Goal: Task Accomplishment & Management: Manage account settings

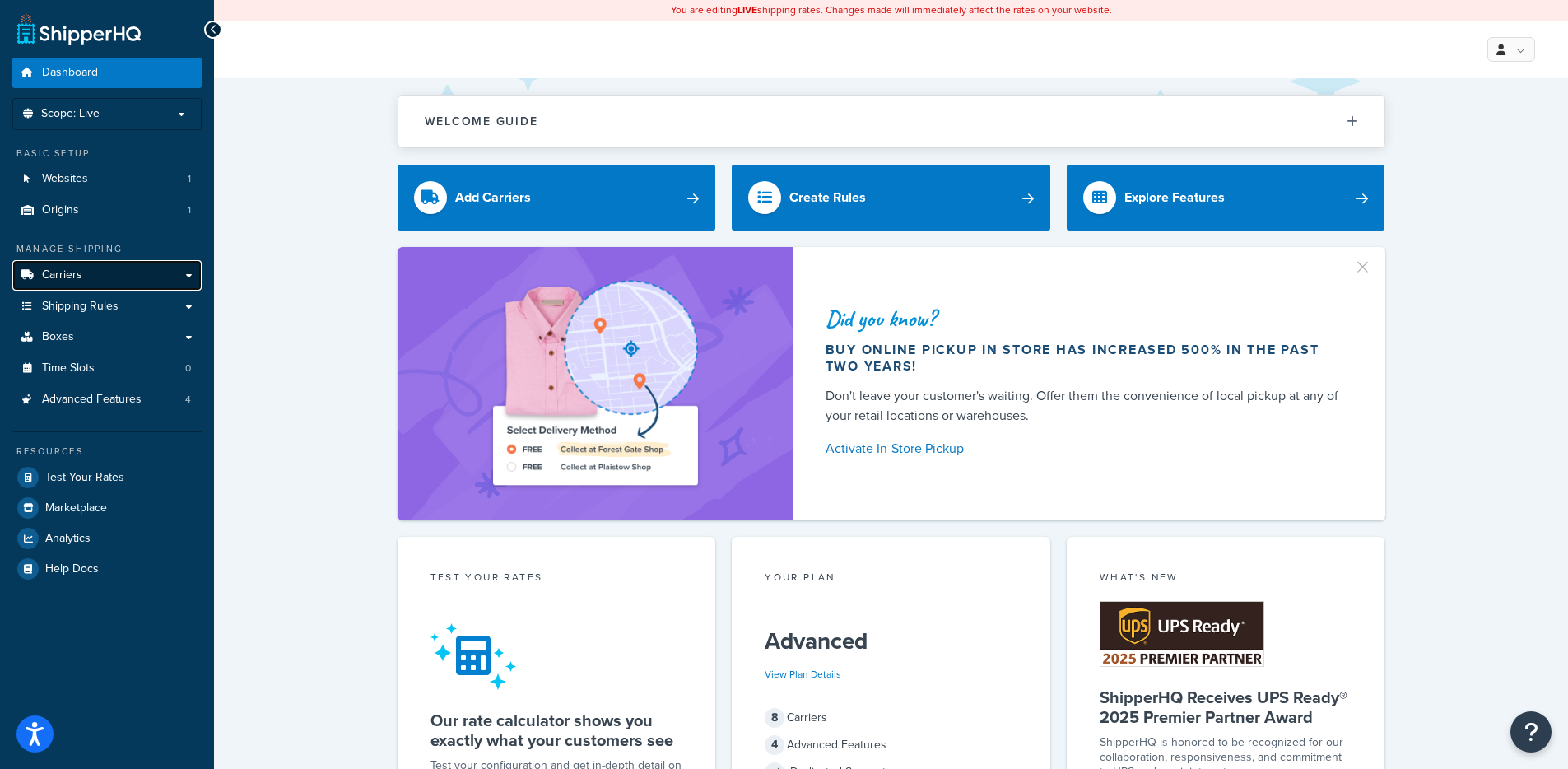
click at [146, 281] on link "Carriers" at bounding box center [107, 275] width 190 height 31
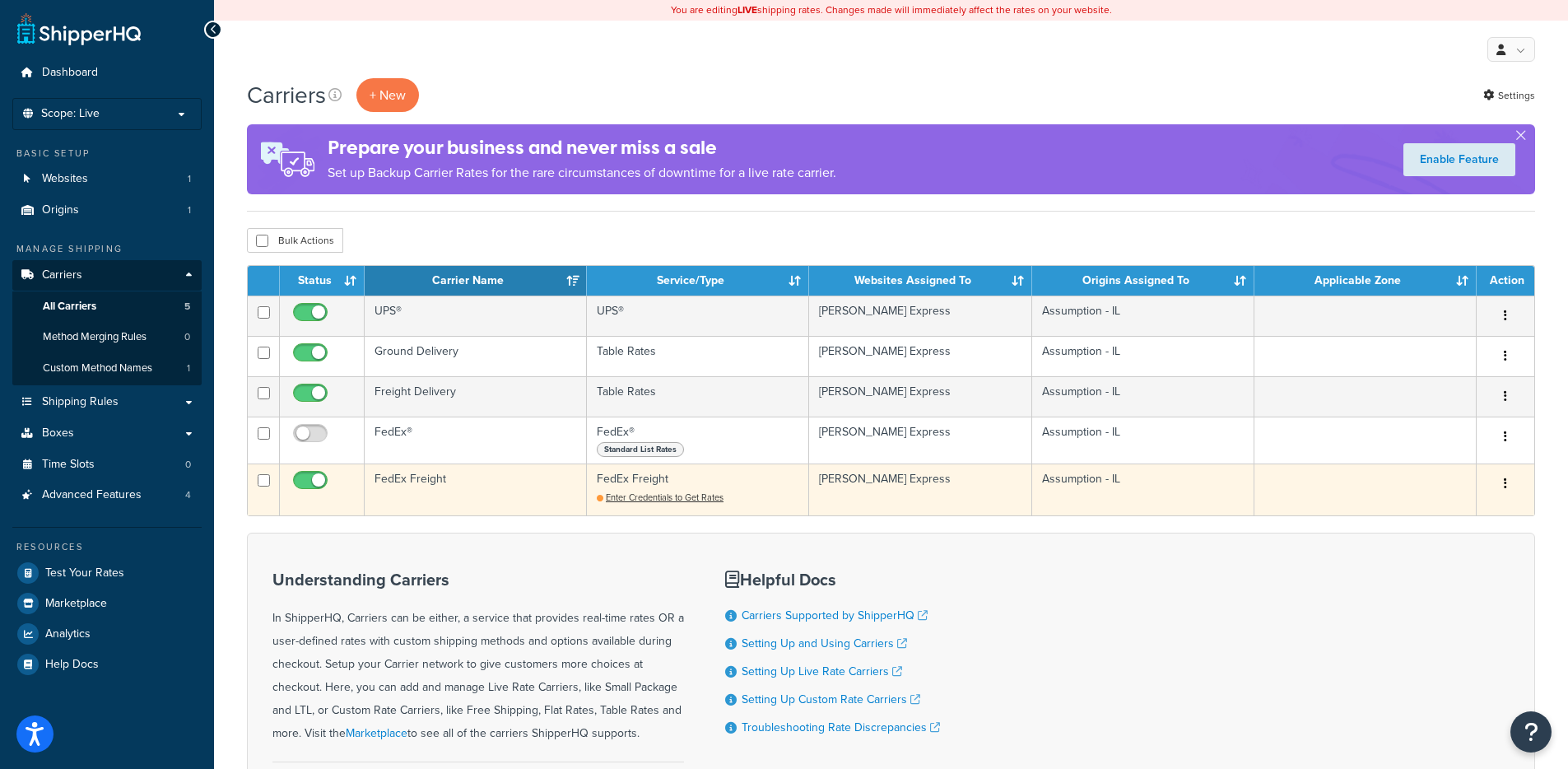
click at [510, 485] on td "FedEx Freight" at bounding box center [475, 490] width 222 height 52
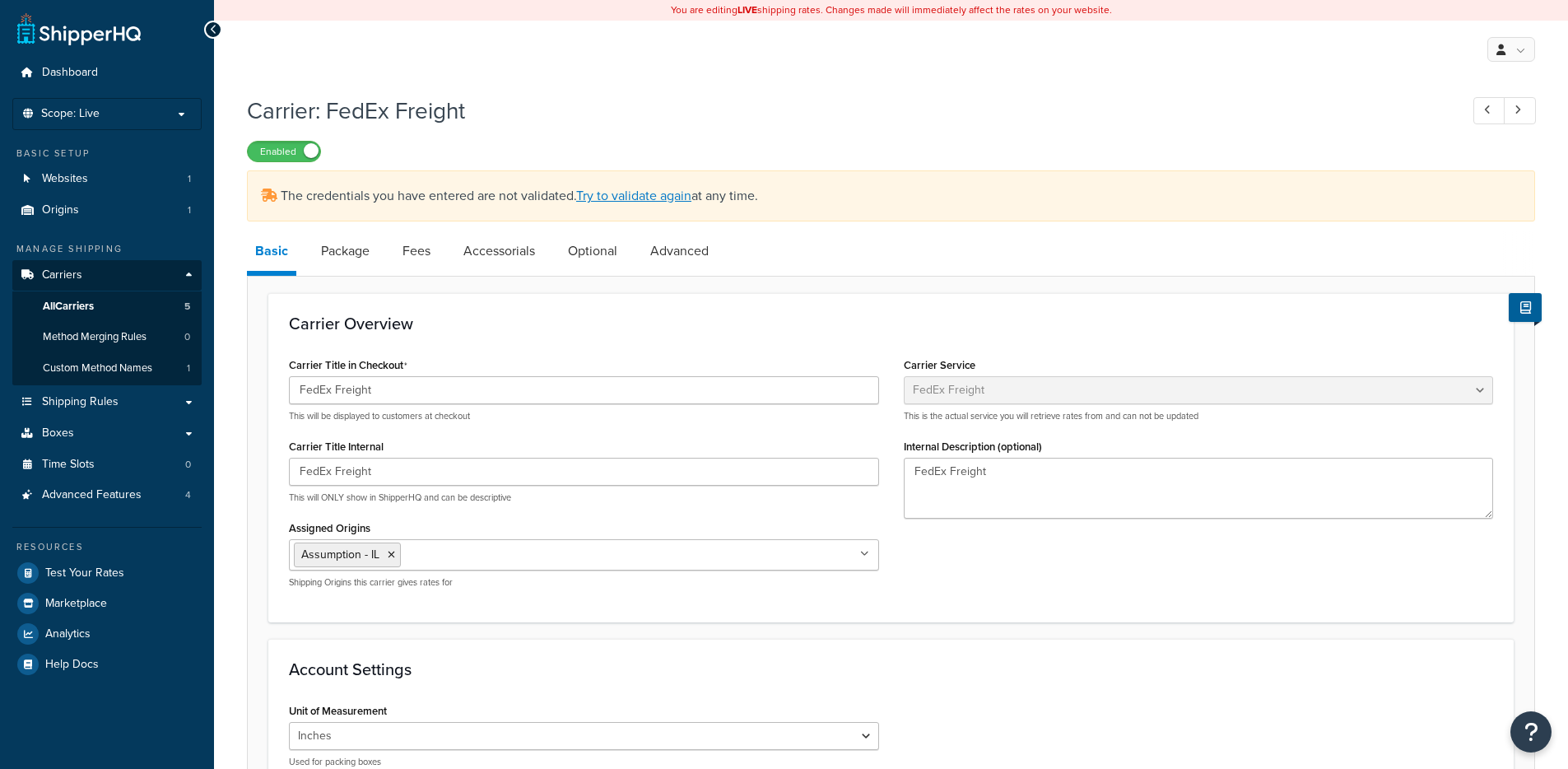
select select "fedExFreight"
click at [631, 192] on link "Try to validate again" at bounding box center [634, 196] width 115 height 19
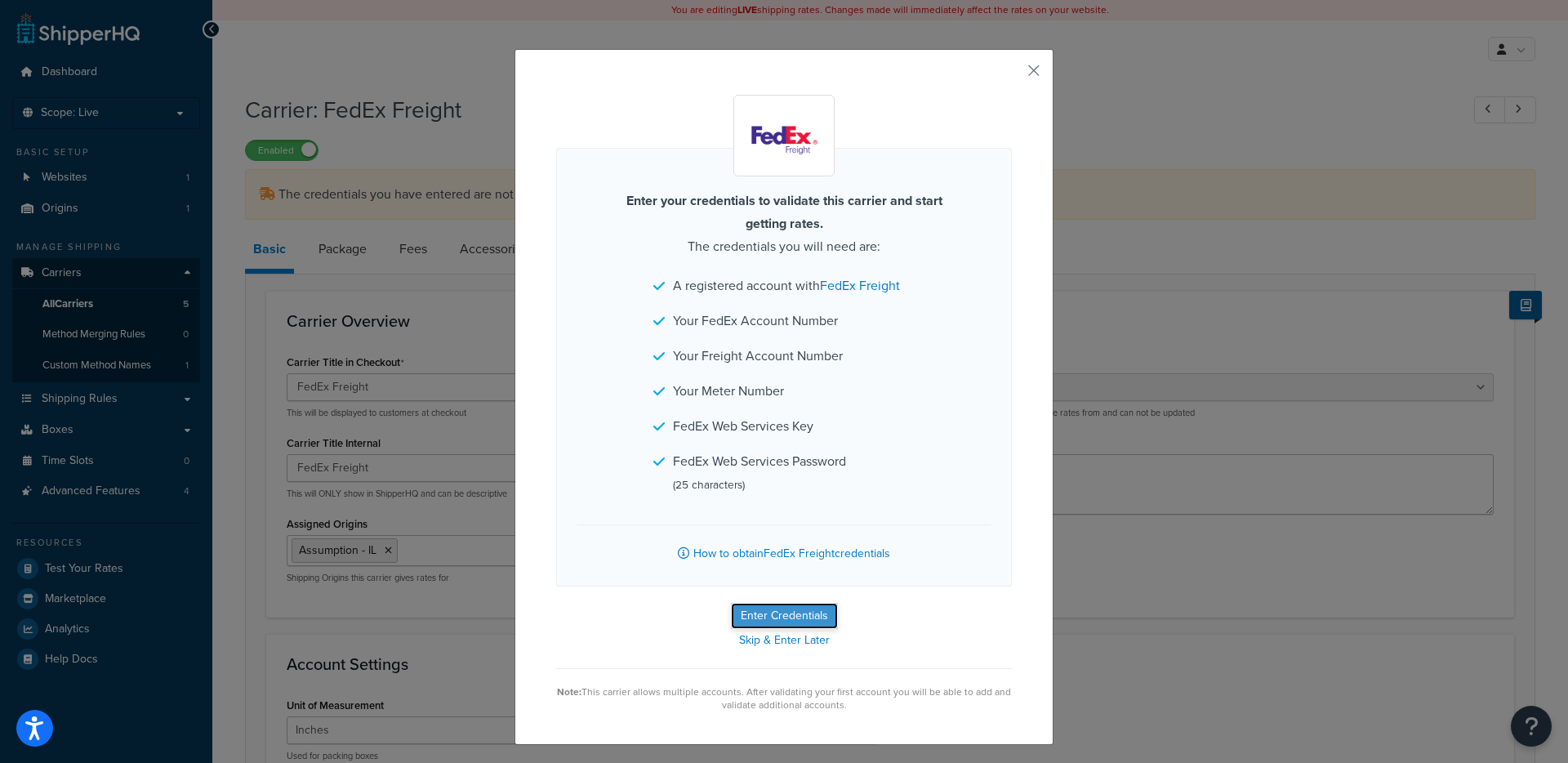
click at [753, 606] on button "Enter Credentials" at bounding box center [784, 616] width 107 height 26
select select "PALLET"
select select "US"
select select "IL"
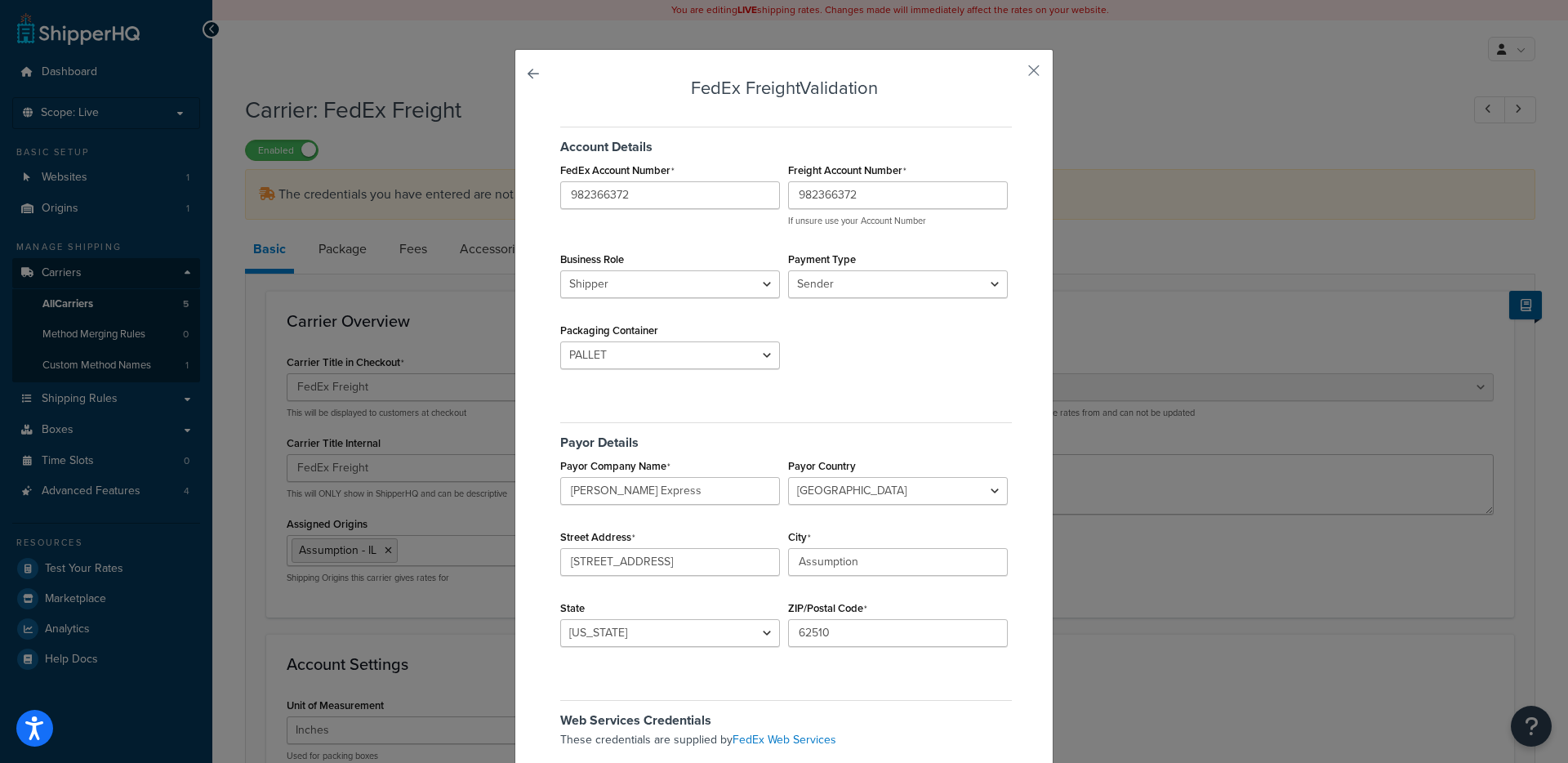
click at [1024, 80] on div "FedEx Freight Validation Account Details FedEx Account Number 982366372 Freight…" at bounding box center [784, 522] width 539 height 946
click at [1012, 74] on button "button" at bounding box center [1010, 76] width 4 height 4
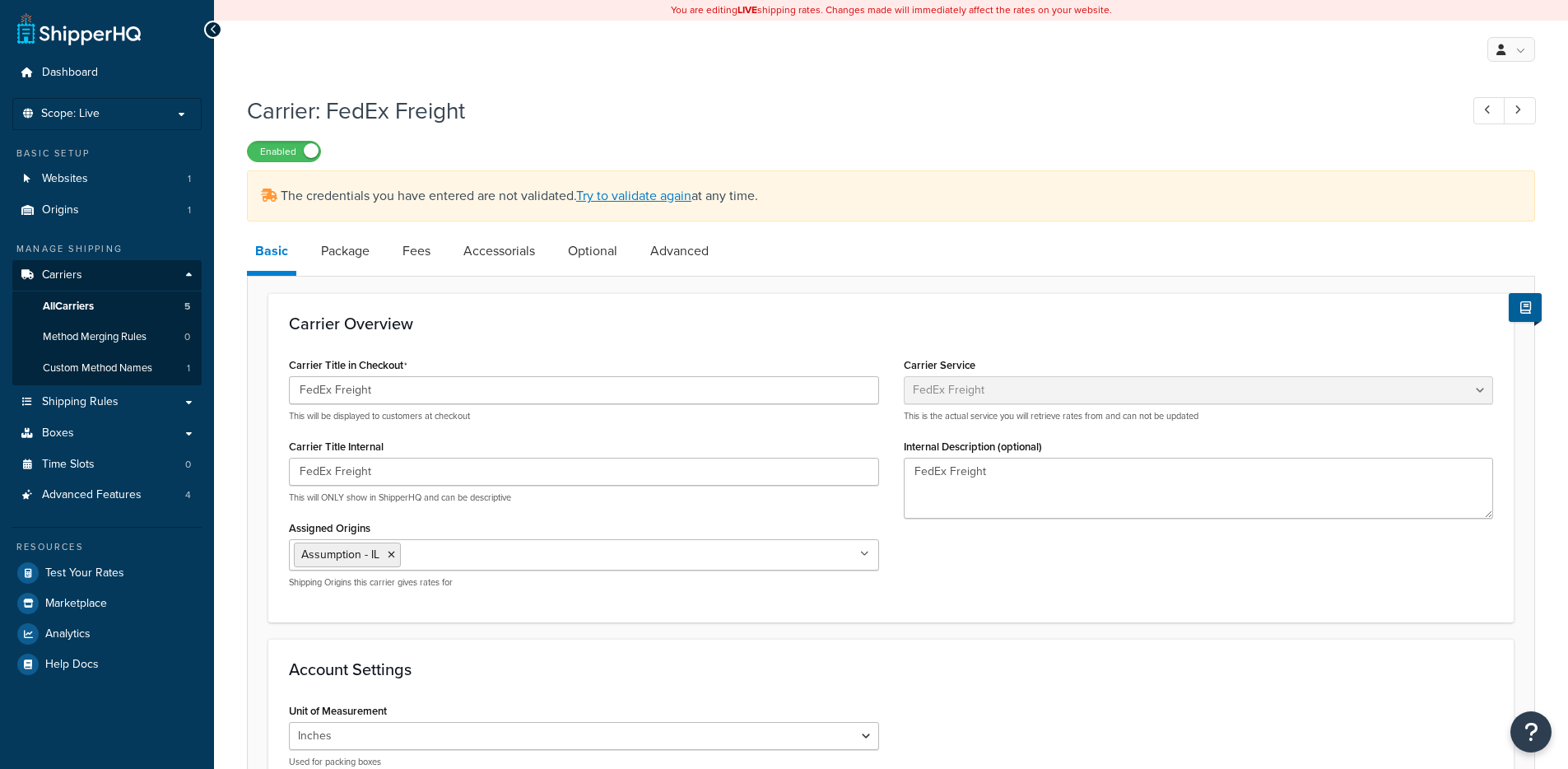
select select "fedExFreight"
click at [81, 311] on span "All Carriers" at bounding box center [68, 307] width 51 height 14
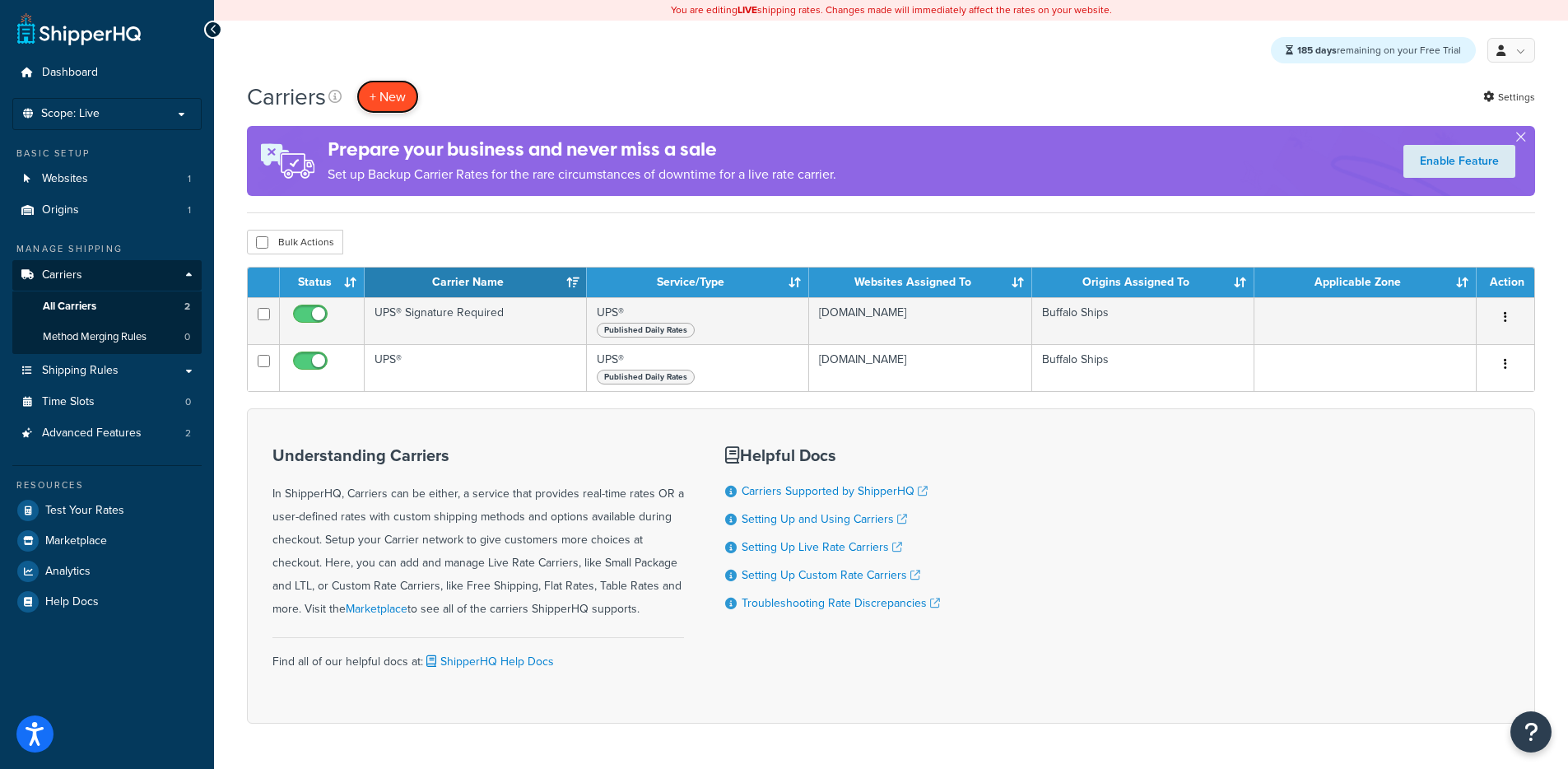
click at [411, 96] on button "+ New" at bounding box center [387, 96] width 62 height 34
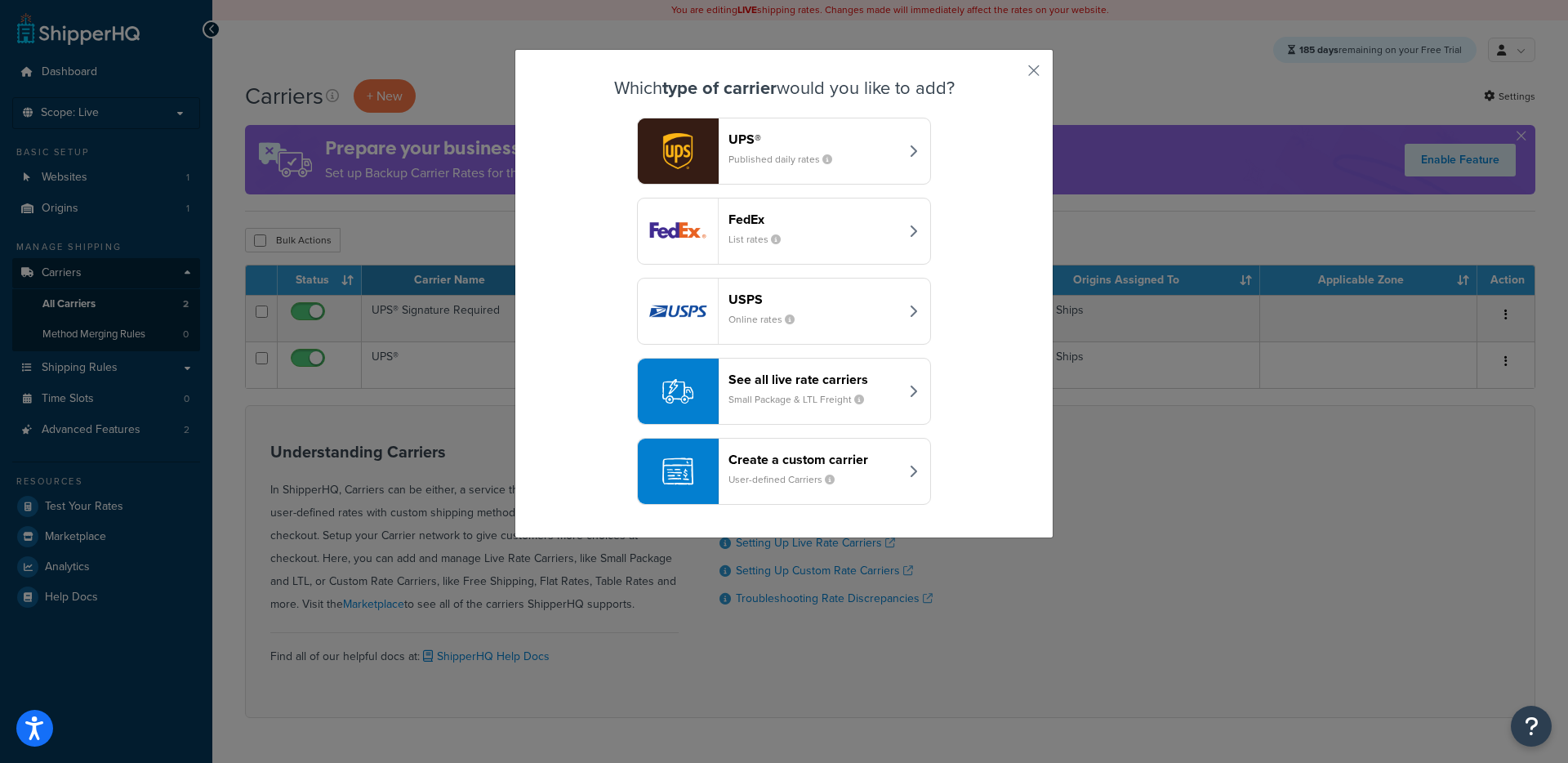
click at [807, 401] on small "Small Package & LTL Freight" at bounding box center [803, 399] width 148 height 14
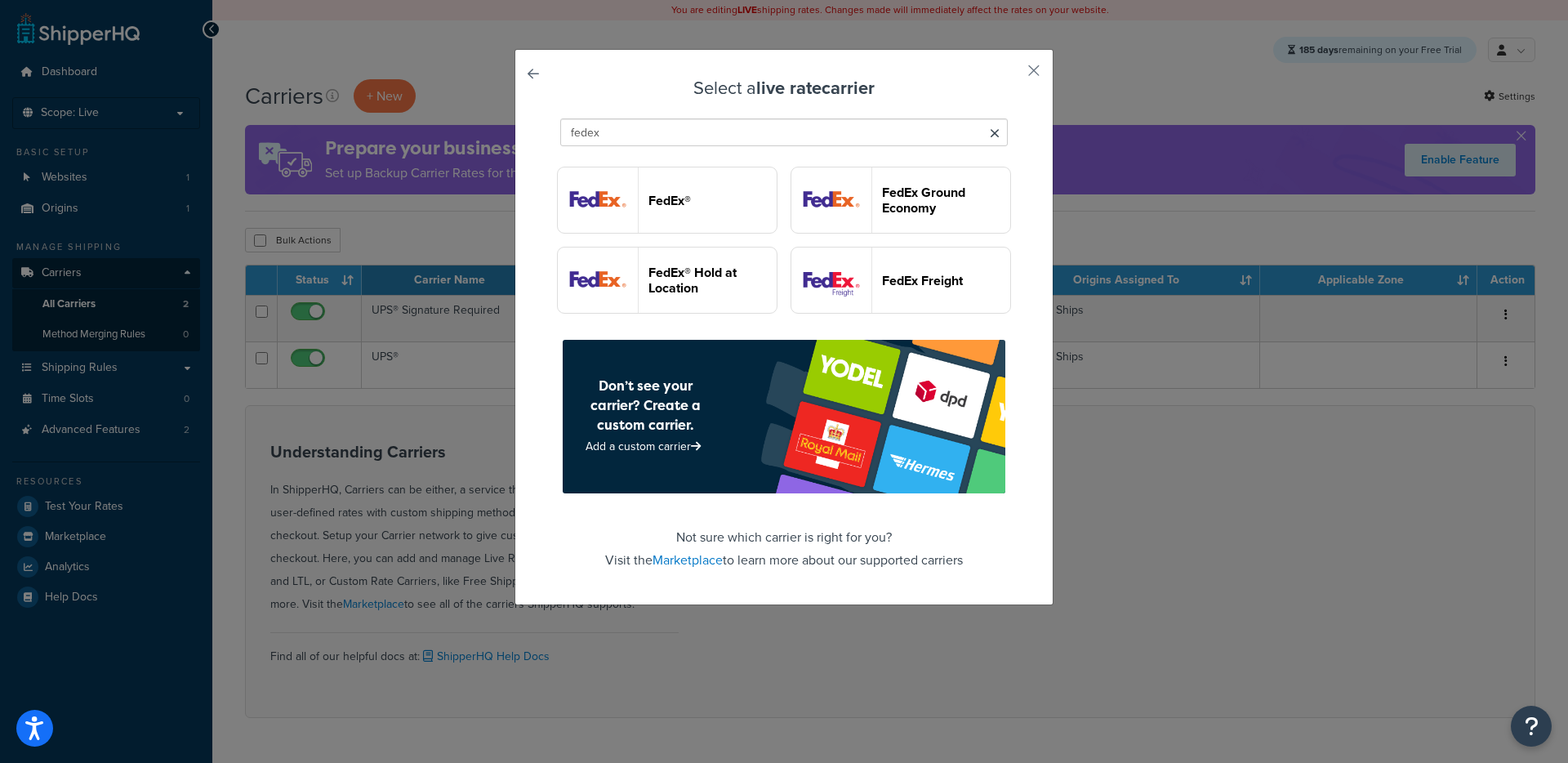
type input "fedex"
click at [830, 284] on img "button" at bounding box center [831, 280] width 80 height 66
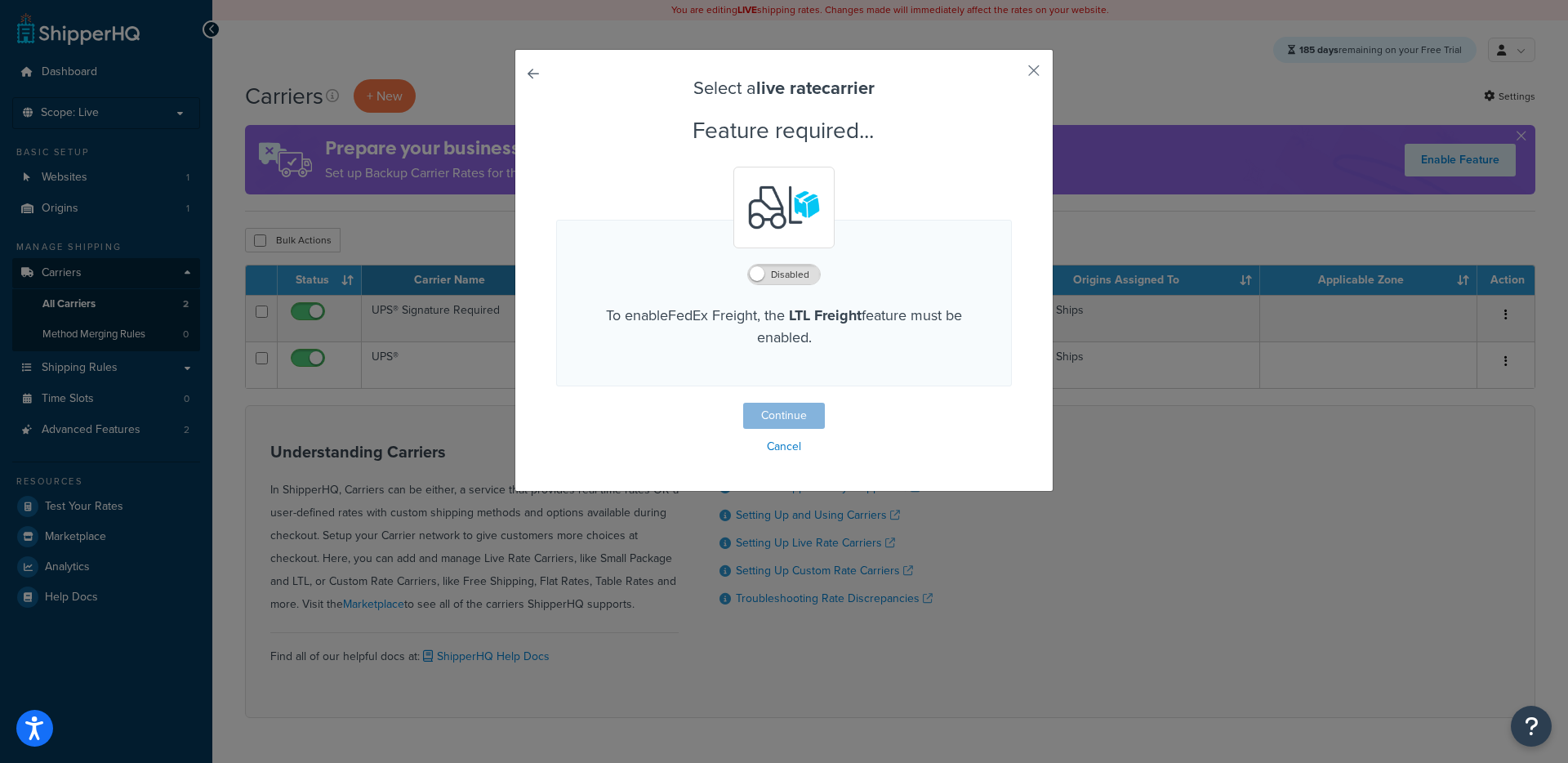
click at [772, 424] on div "Continue Cancel" at bounding box center [784, 430] width 455 height 55
click at [794, 263] on div "Disabled" at bounding box center [784, 273] width 414 height 23
click at [786, 269] on label "Disabled" at bounding box center [784, 274] width 72 height 20
click at [747, 408] on button "Continue" at bounding box center [784, 415] width 82 height 26
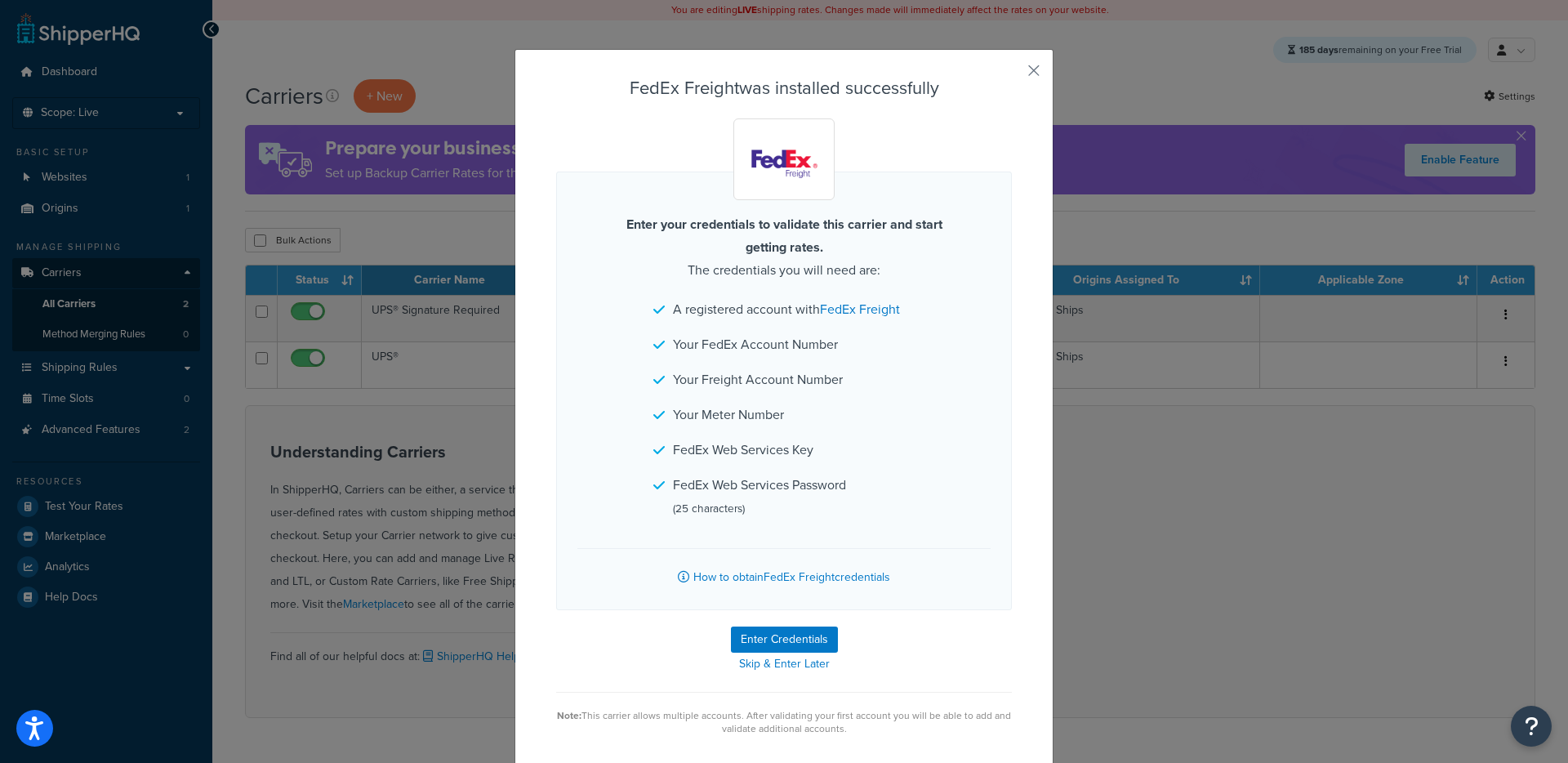
click at [1034, 72] on div "FedEx Freight was installed successfully Enter your credentials to validate thi…" at bounding box center [784, 409] width 539 height 720
click at [1012, 76] on button "button" at bounding box center [1010, 76] width 4 height 4
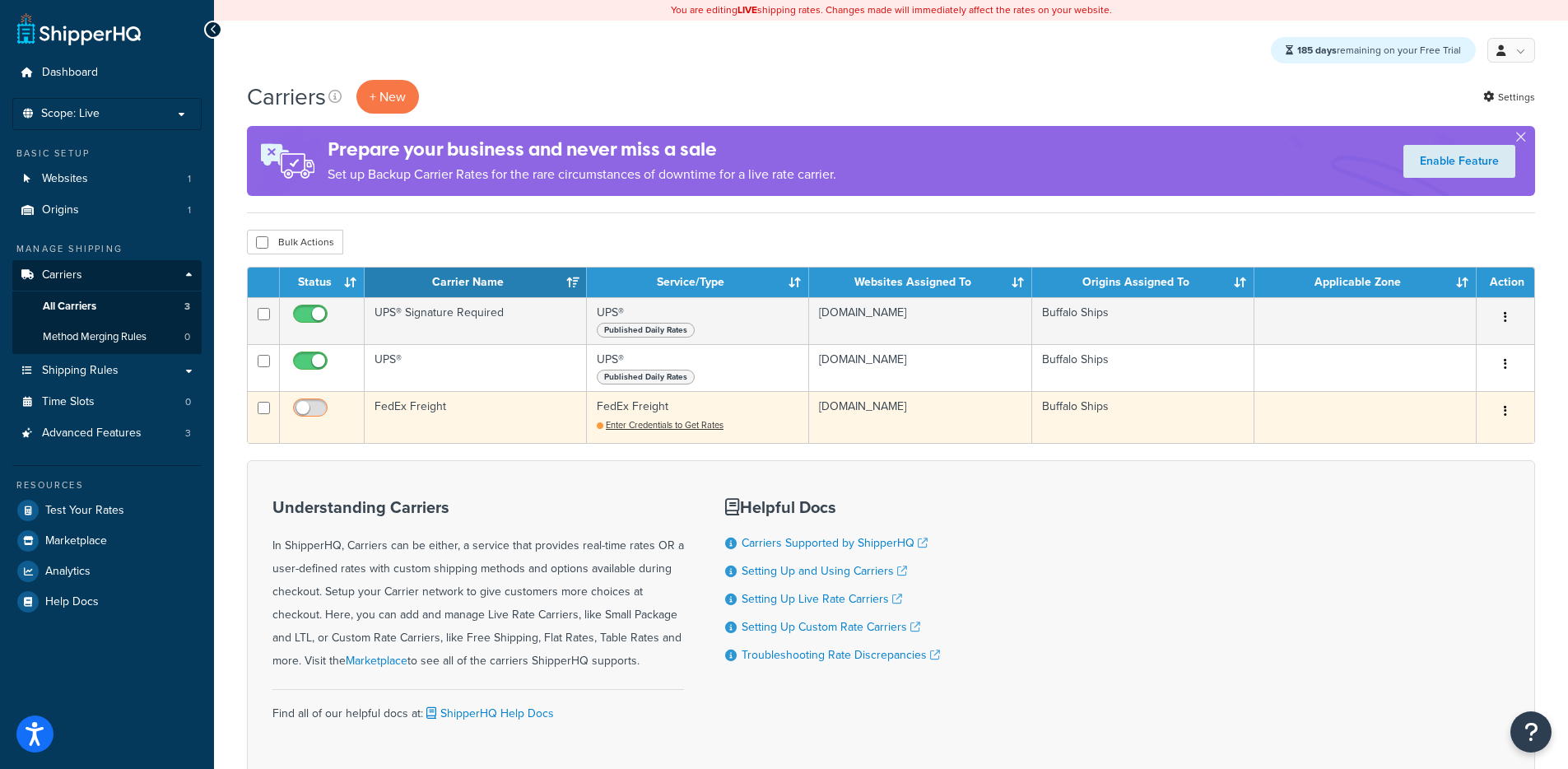
click at [302, 412] on input "checkbox" at bounding box center [311, 411] width 45 height 20
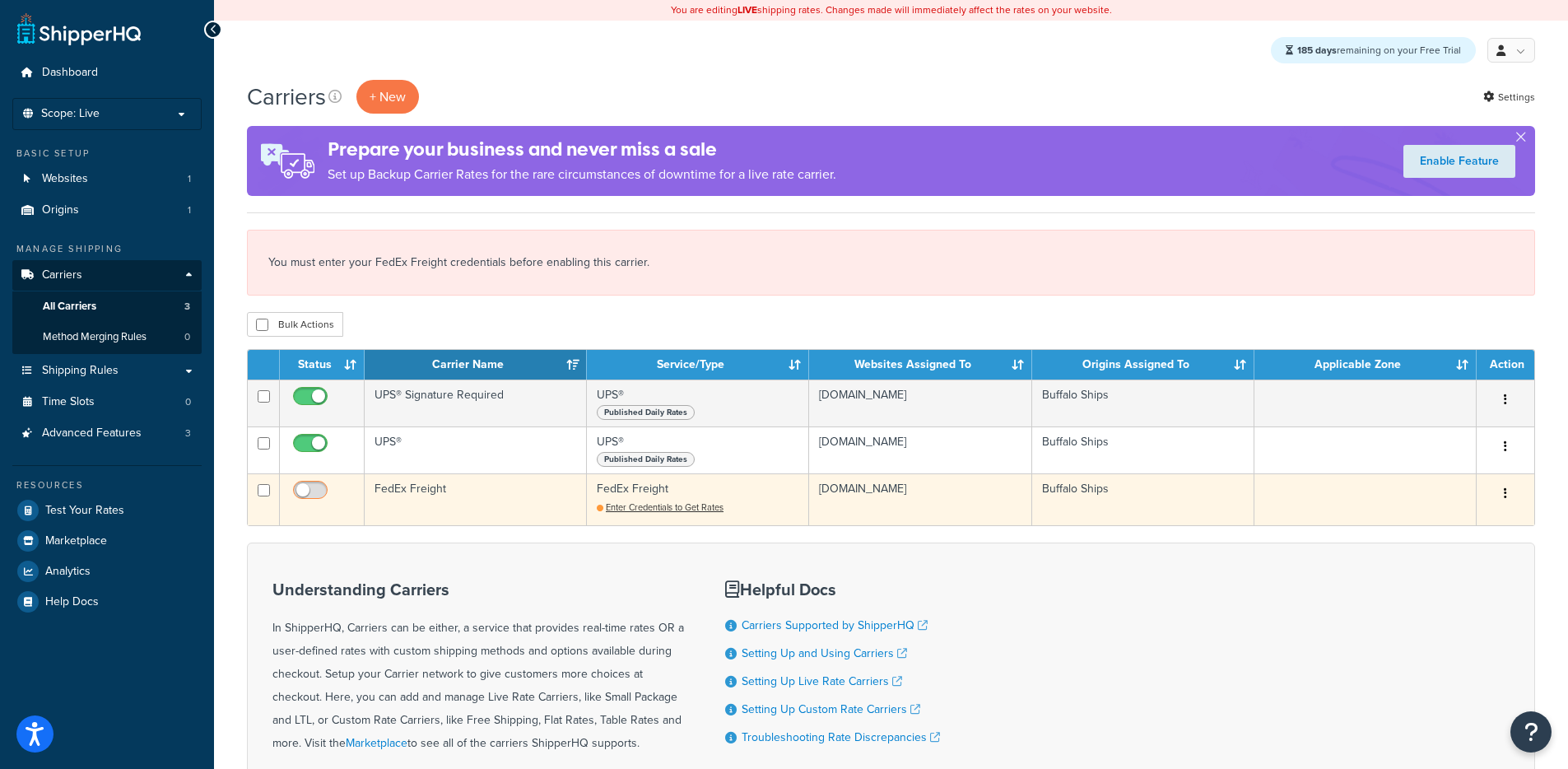
click at [299, 488] on input "checkbox" at bounding box center [311, 494] width 45 height 20
click at [300, 497] on input "checkbox" at bounding box center [311, 494] width 45 height 20
click at [306, 497] on input "checkbox" at bounding box center [311, 494] width 45 height 20
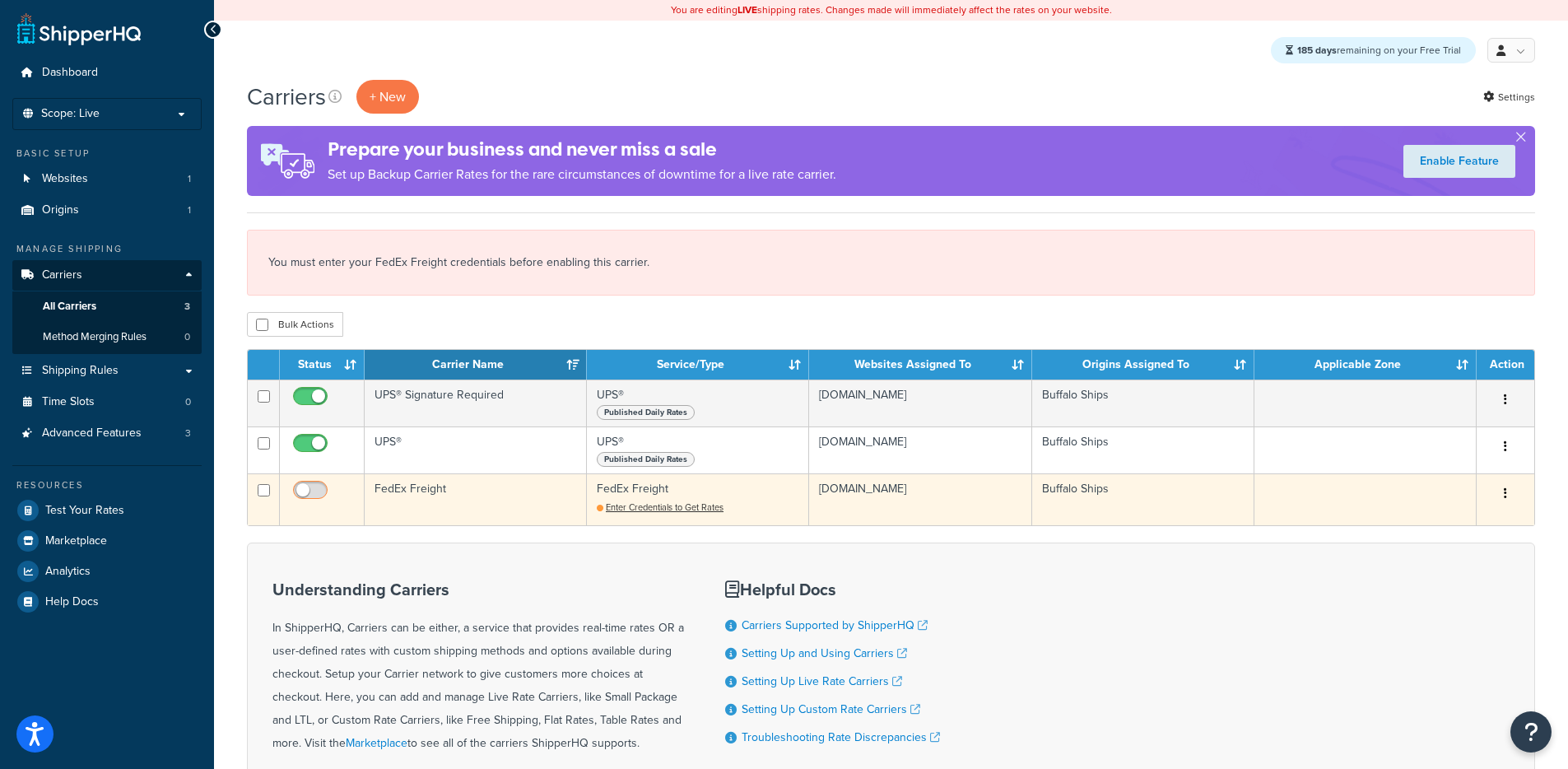
click at [306, 497] on input "checkbox" at bounding box center [311, 494] width 45 height 20
checkbox input "false"
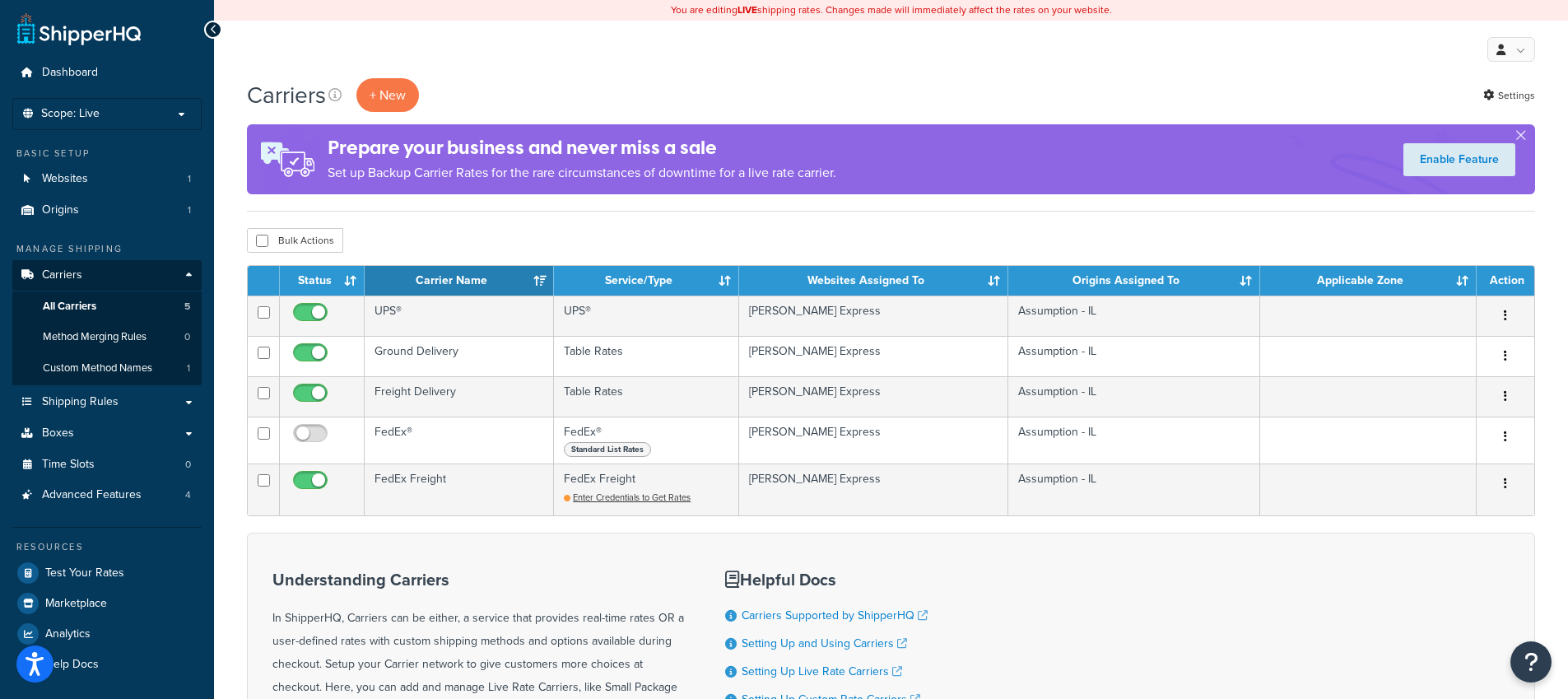
click at [1118, 63] on div "My Profile Billing Global Settings Contact Us Logout" at bounding box center [890, 49] width 1354 height 58
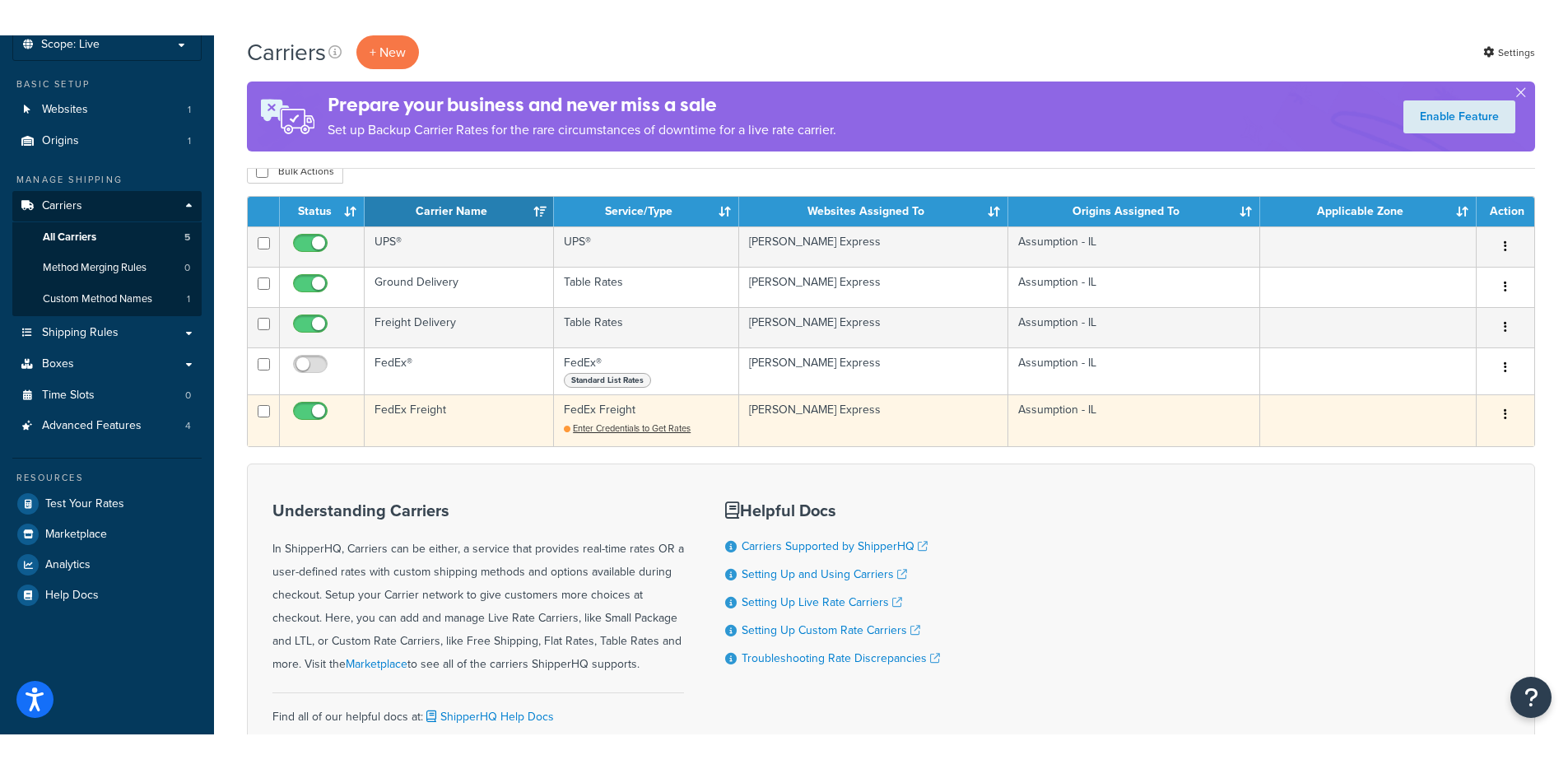
scroll to position [108, 0]
